Goal: Find specific fact: Find specific fact

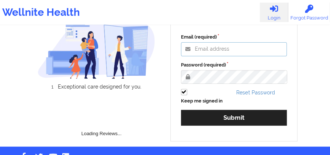
type input "[PERSON_NAME][EMAIL_ADDRESS][DOMAIN_NAME]"
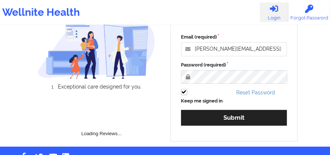
click at [212, 105] on div "Email (required) [PERSON_NAME][EMAIL_ADDRESS][DOMAIN_NAME] Password (required) …" at bounding box center [234, 81] width 117 height 107
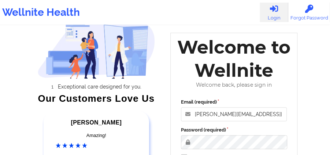
scroll to position [105, 0]
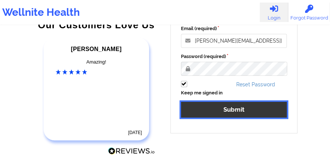
click at [216, 115] on button "Submit" at bounding box center [234, 110] width 106 height 16
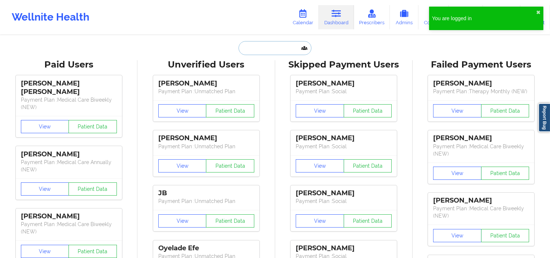
click at [252, 48] on input "text" at bounding box center [275, 48] width 73 height 14
paste input "[EMAIL_ADDRESS][DOMAIN_NAME]"
type input "[EMAIL_ADDRESS][DOMAIN_NAME]"
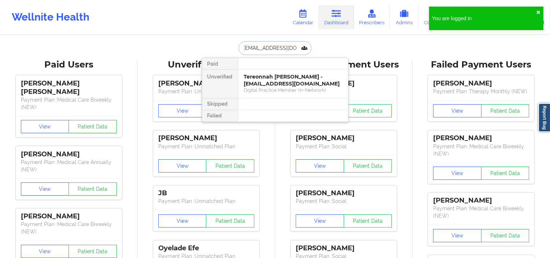
click at [259, 72] on div "Tereonnah [PERSON_NAME] - [EMAIL_ADDRESS][DOMAIN_NAME] Digital Practice Member …" at bounding box center [293, 84] width 110 height 28
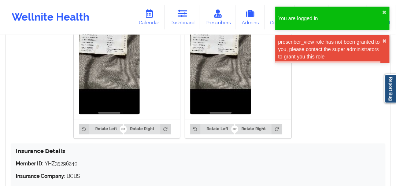
scroll to position [556, 0]
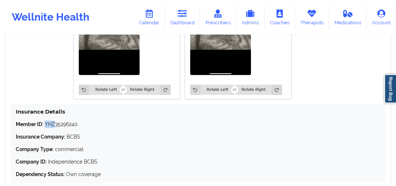
drag, startPoint x: 54, startPoint y: 119, endPoint x: 45, endPoint y: 118, distance: 9.5
click at [45, 120] on p "Member ID: YHZ35296240" at bounding box center [198, 123] width 365 height 7
copy p "[DEMOGRAPHIC_DATA]"
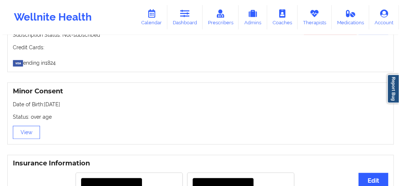
scroll to position [0, 0]
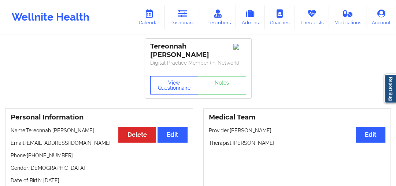
click at [155, 88] on button "View Questionnaire" at bounding box center [174, 85] width 48 height 18
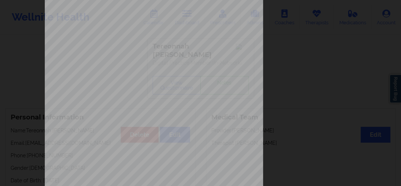
scroll to position [164, 0]
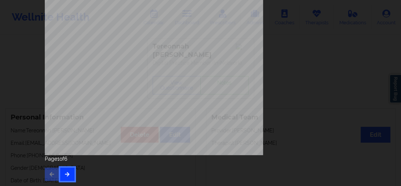
click at [71, 154] on button "button" at bounding box center [67, 173] width 14 height 13
click at [69, 154] on button "button" at bounding box center [67, 173] width 14 height 13
click at [72, 154] on button "button" at bounding box center [67, 173] width 14 height 13
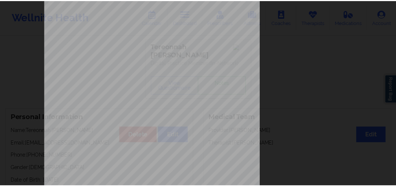
scroll to position [0, 0]
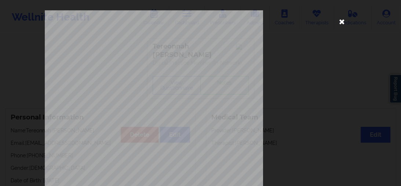
click at [334, 24] on icon at bounding box center [342, 21] width 12 height 12
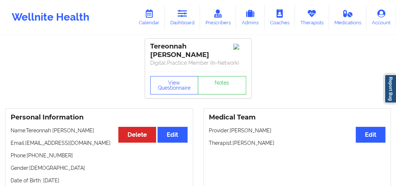
click at [40, 153] on p "Phone: [PHONE_NUMBER]" at bounding box center [99, 154] width 177 height 7
copy p "18623574741"
